Goal: Register for event/course

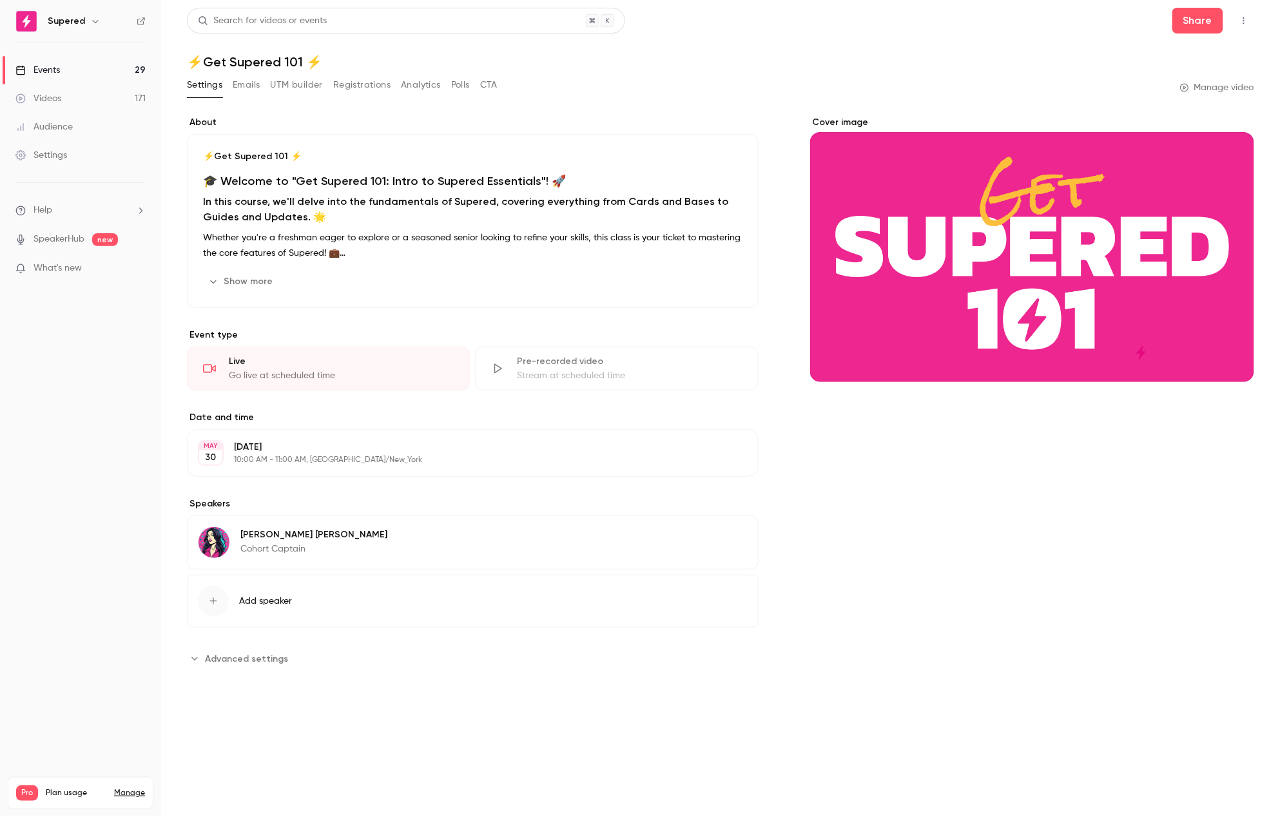
click at [78, 95] on link "Videos 171" at bounding box center [80, 98] width 161 height 28
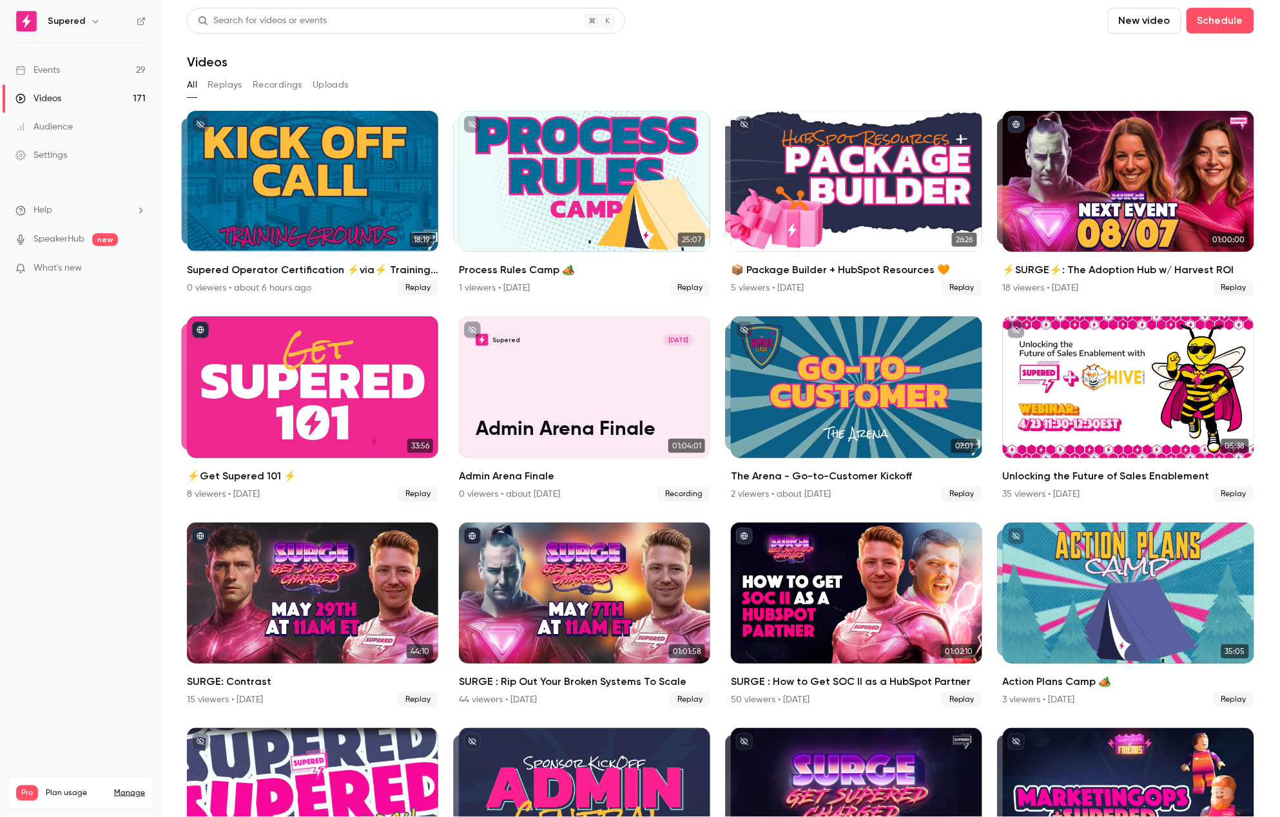
click at [92, 72] on link "Events 29" at bounding box center [80, 70] width 161 height 28
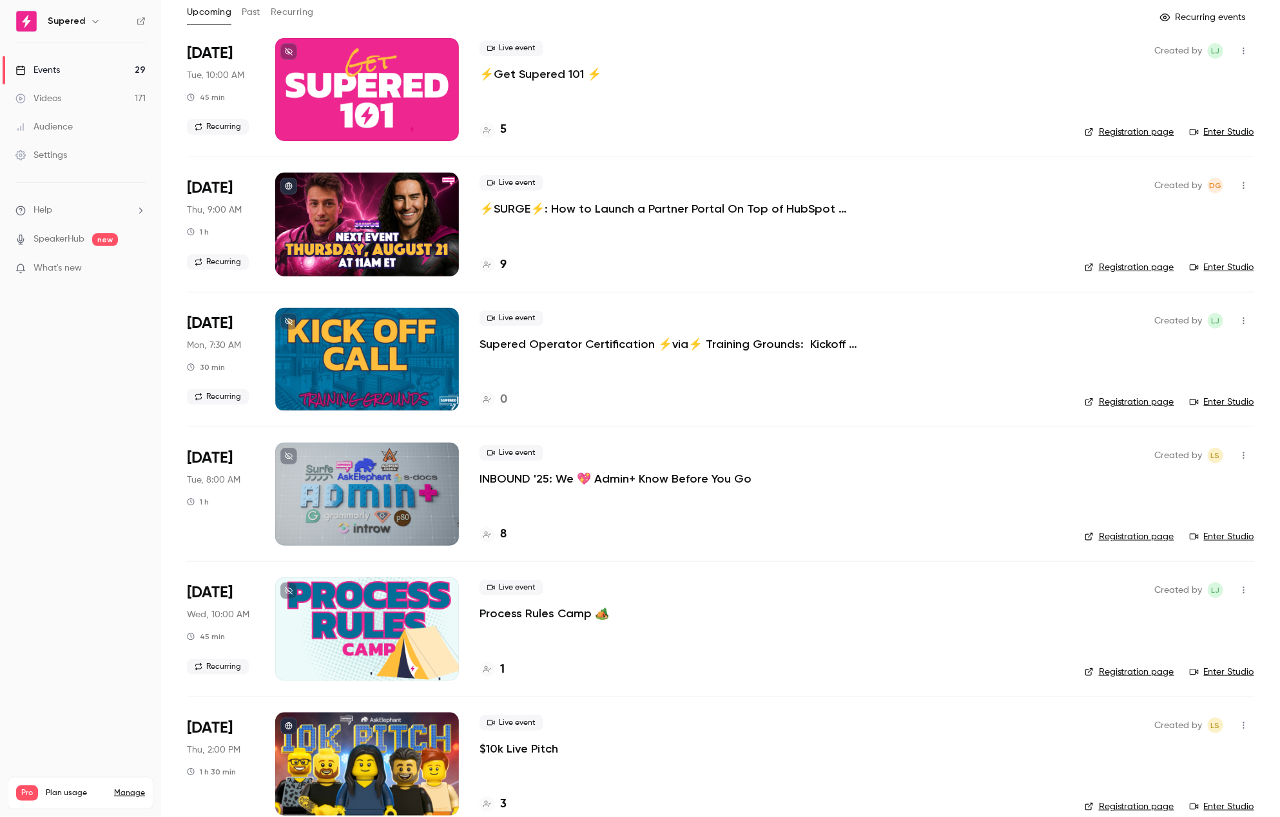
scroll to position [78, 0]
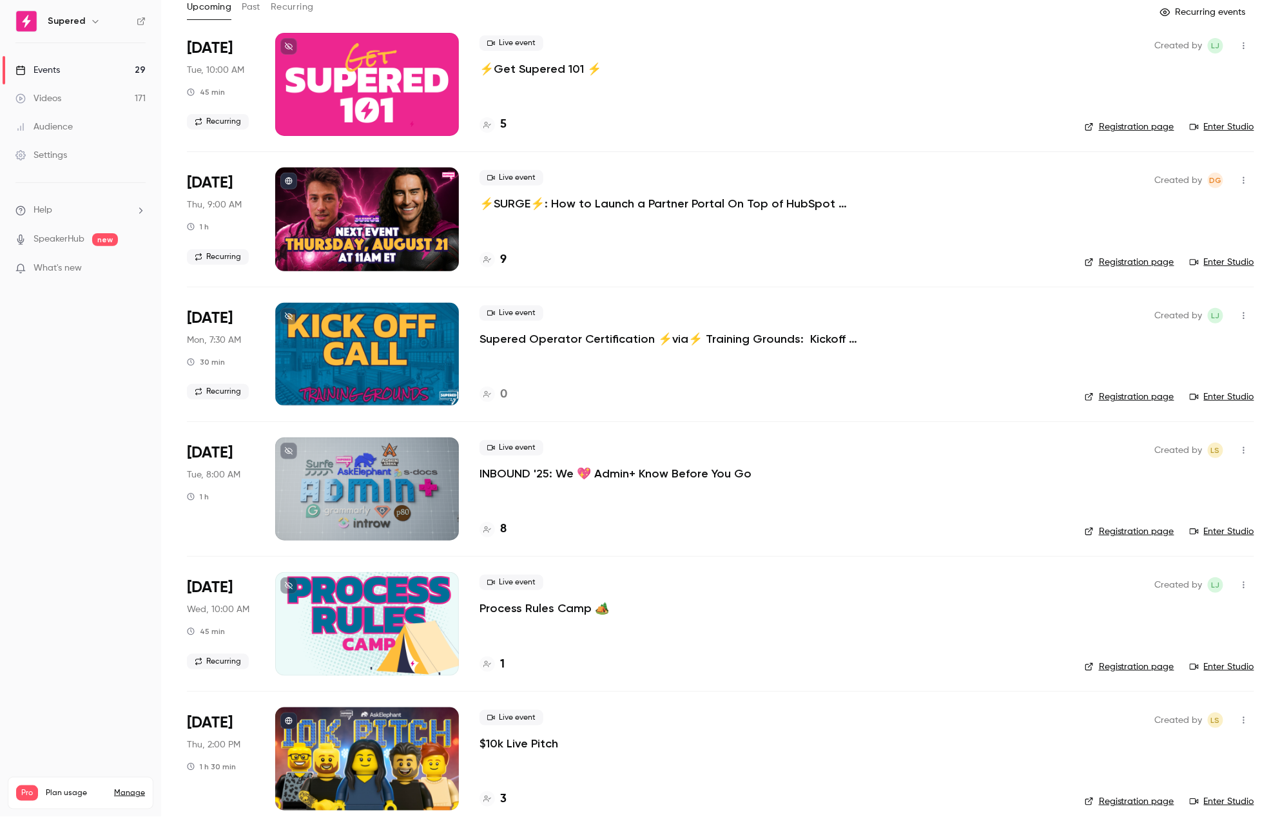
drag, startPoint x: 766, startPoint y: 476, endPoint x: 805, endPoint y: 480, distance: 38.9
click at [805, 480] on div "Live event INBOUND '25: We 💖 Admin+ Know Before You Go" at bounding box center [772, 460] width 585 height 41
drag, startPoint x: 792, startPoint y: 469, endPoint x: 591, endPoint y: 518, distance: 207.0
click at [590, 518] on div "Live event INBOUND '25: We 💖 Admin+ Know Before You Go 8" at bounding box center [772, 489] width 585 height 103
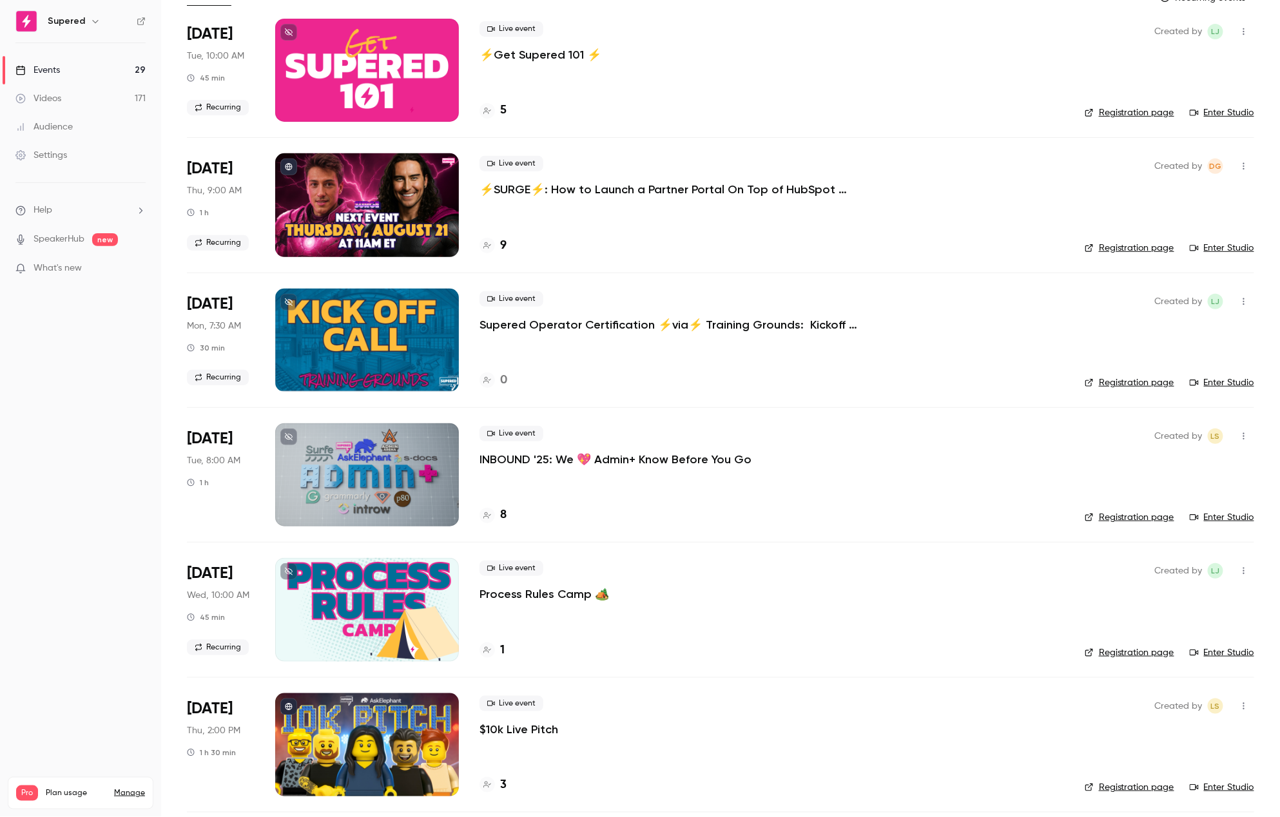
scroll to position [99, 0]
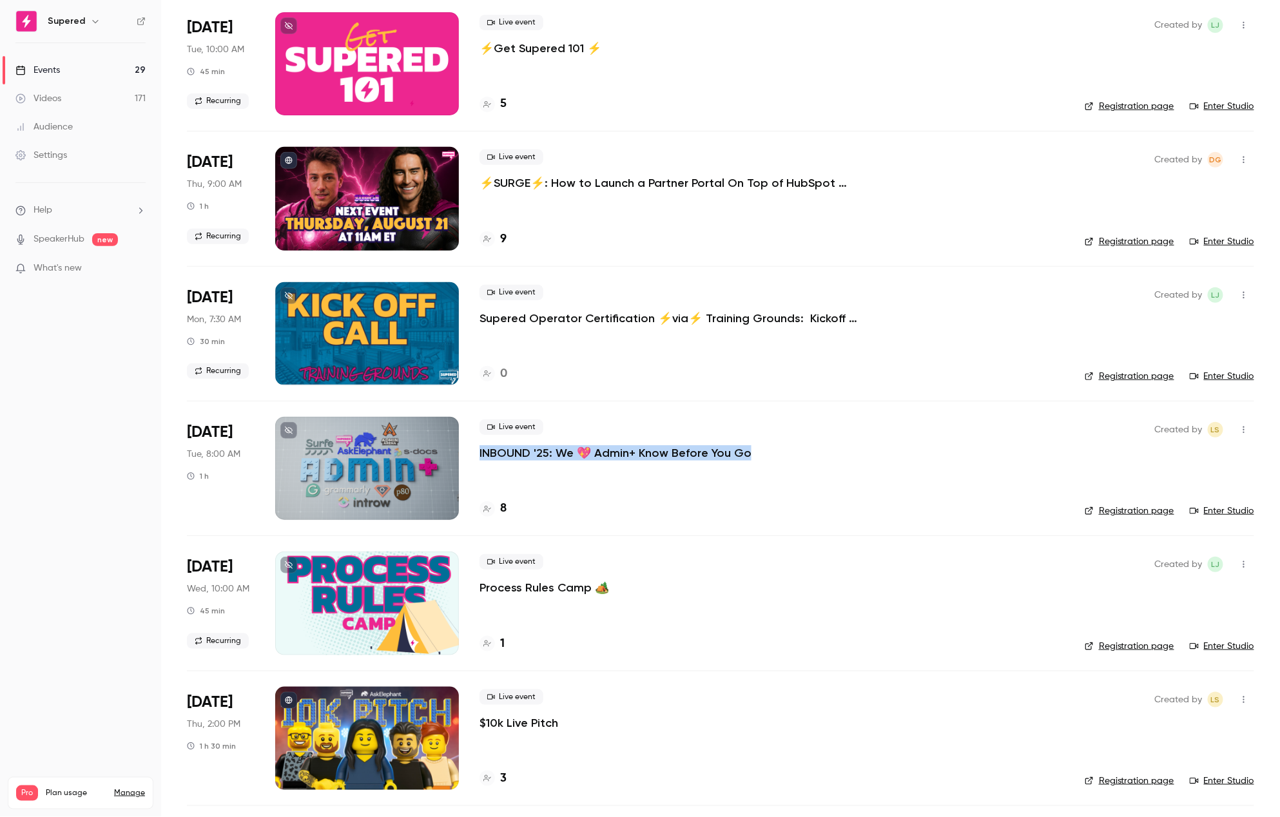
drag, startPoint x: 478, startPoint y: 456, endPoint x: 762, endPoint y: 461, distance: 284.3
click at [762, 461] on li "[DATE] Tue, 8:00 AM 1 h Live event INBOUND '25: We 💖 Admin+ Know Before You Go …" at bounding box center [720, 468] width 1067 height 135
copy p "INBOUND '25: We 💖 Admin+ Know Before You Go"
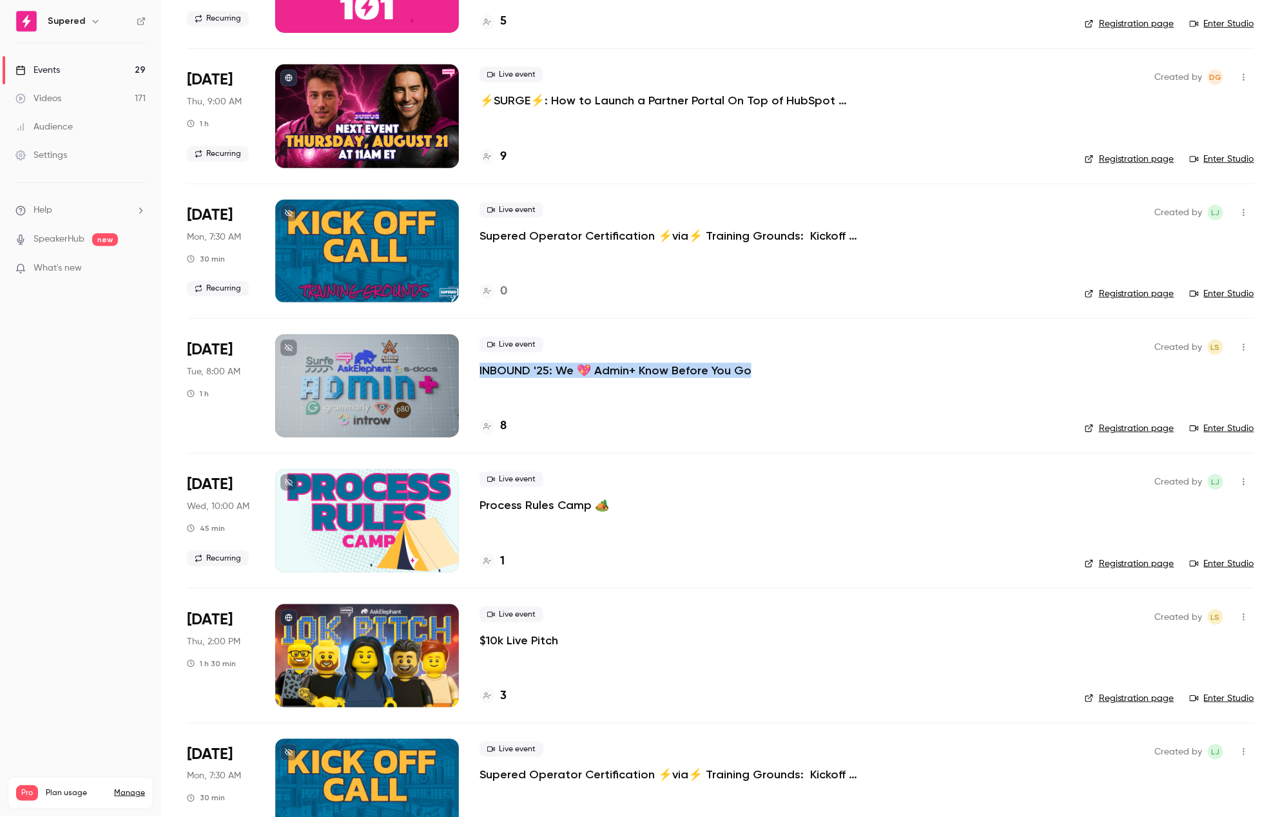
scroll to position [181, 0]
drag, startPoint x: 573, startPoint y: 647, endPoint x: 474, endPoint y: 641, distance: 99.5
click at [474, 641] on li "[DATE] Thu, 2:00 PM 1 h 30 min Live event $10k Live Pitch 3 Created by LS Regis…" at bounding box center [720, 655] width 1067 height 135
copy p "$10k Live Pitch"
